Goal: Transaction & Acquisition: Purchase product/service

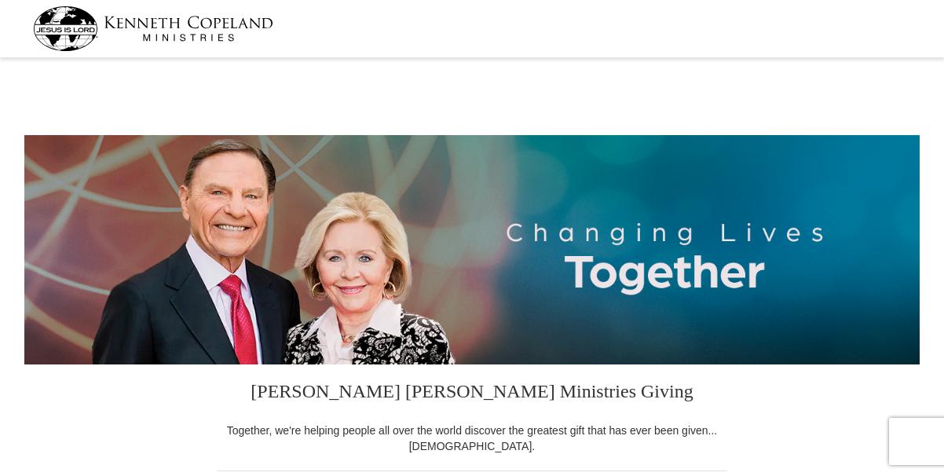
select select "[GEOGRAPHIC_DATA]"
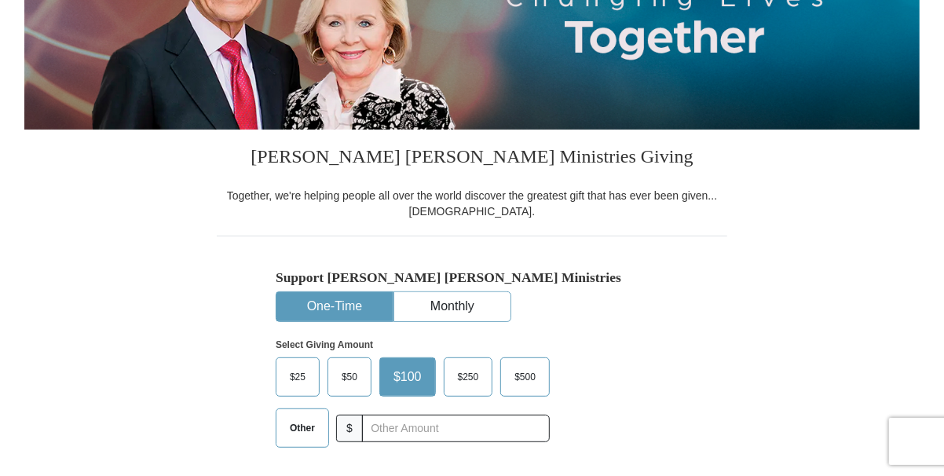
click at [305, 429] on span "Other" at bounding box center [302, 428] width 41 height 24
click at [0, 0] on input "Other" at bounding box center [0, 0] width 0 height 0
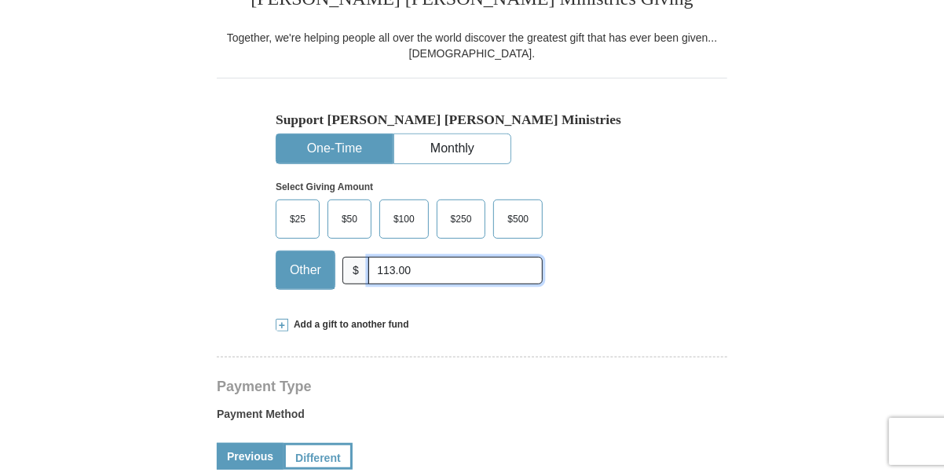
scroll to position [549, 0]
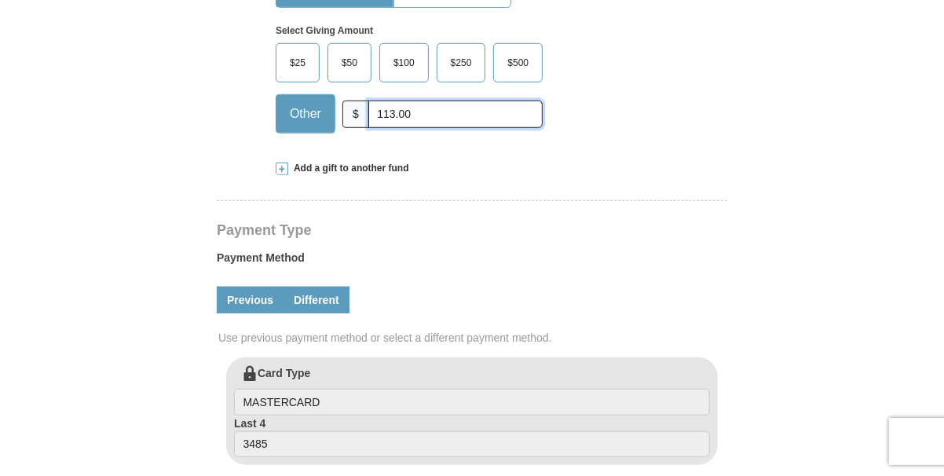
type input "113.00"
click at [328, 294] on link "Different" at bounding box center [317, 300] width 66 height 27
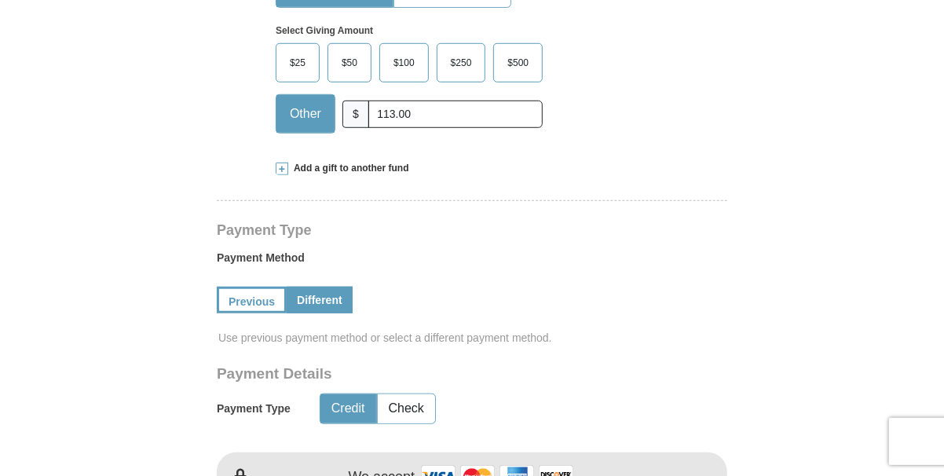
scroll to position [628, 0]
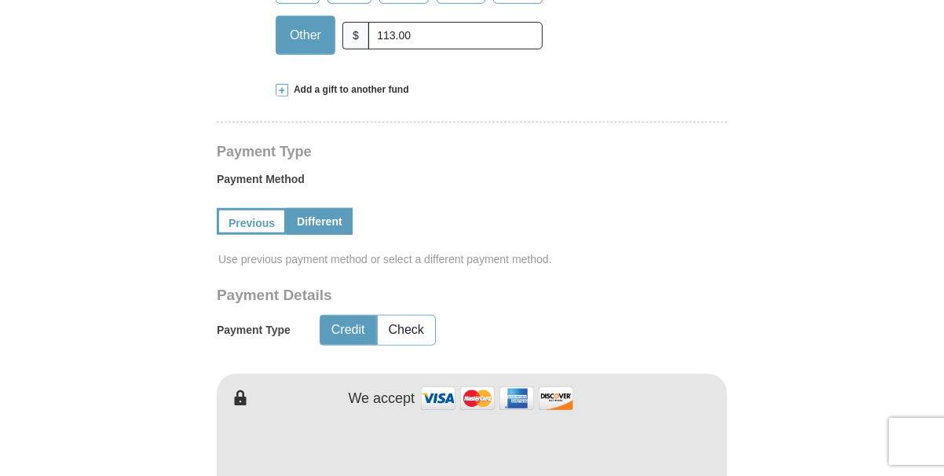
click at [339, 332] on button "Credit" at bounding box center [349, 330] width 56 height 29
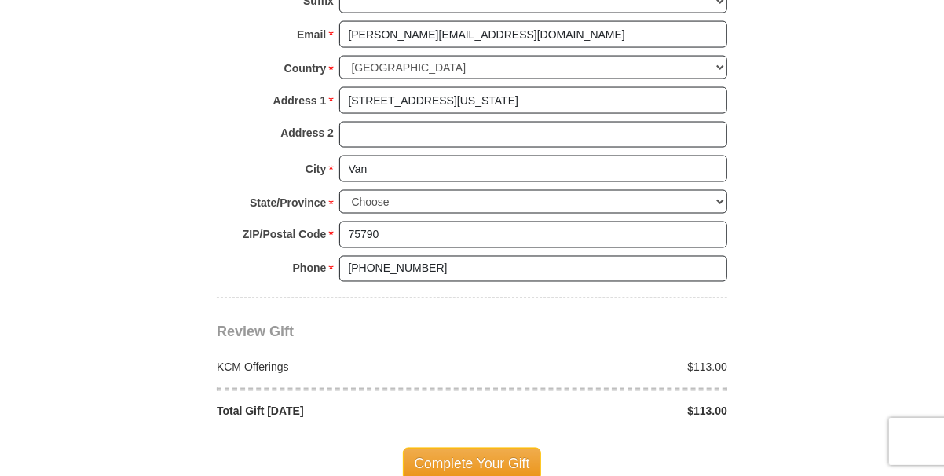
scroll to position [1414, 0]
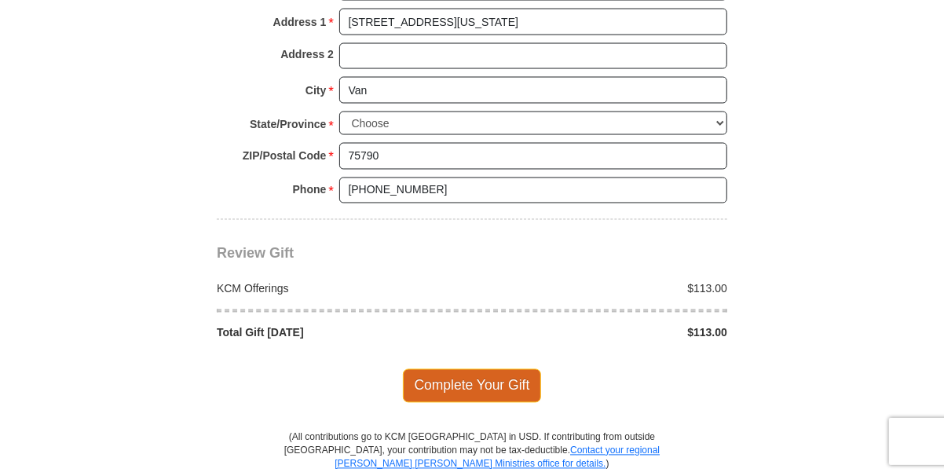
click at [484, 389] on span "Complete Your Gift" at bounding box center [472, 385] width 139 height 33
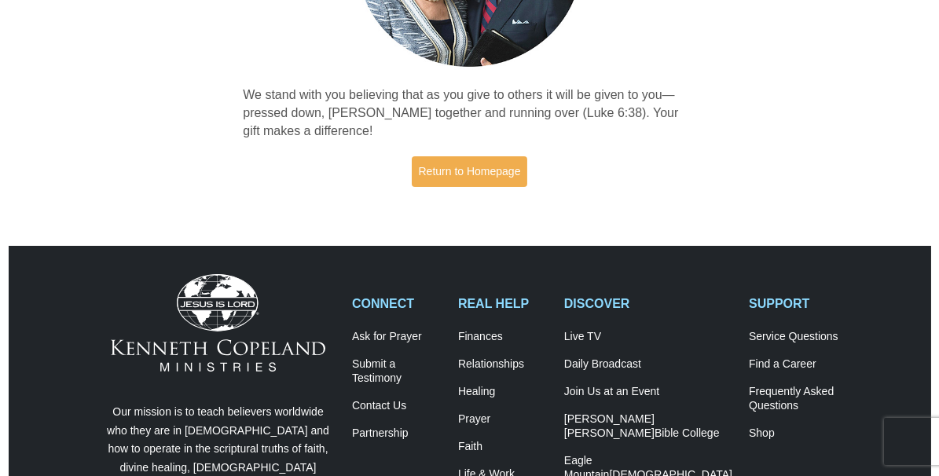
scroll to position [393, 0]
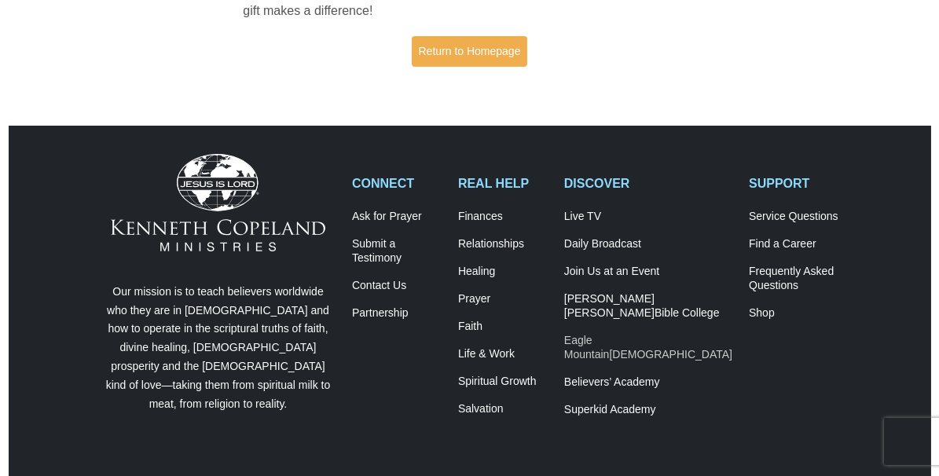
click at [662, 345] on link "Eagle Mountain International Church" at bounding box center [648, 348] width 168 height 28
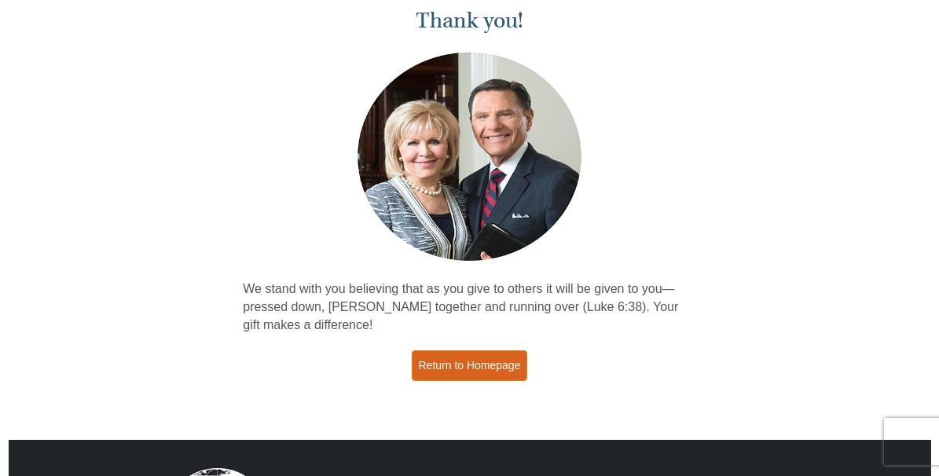
click at [452, 370] on link "Return to Homepage" at bounding box center [470, 365] width 116 height 31
